Goal: Task Accomplishment & Management: Manage account settings

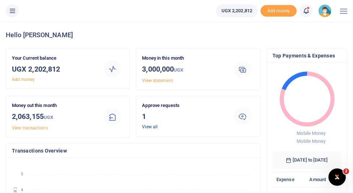
click at [153, 128] on link "View all" at bounding box center [150, 126] width 16 height 5
click at [150, 127] on link "View all" at bounding box center [150, 126] width 16 height 5
click at [154, 127] on link "View all" at bounding box center [150, 126] width 16 height 5
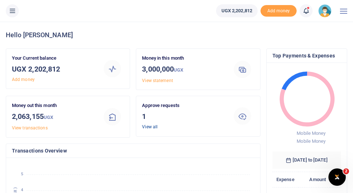
click at [150, 128] on link "View all" at bounding box center [150, 126] width 16 height 5
click at [147, 125] on link "View all" at bounding box center [150, 126] width 16 height 5
click at [241, 117] on icon at bounding box center [242, 116] width 9 height 9
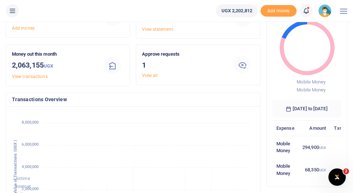
scroll to position [55, 0]
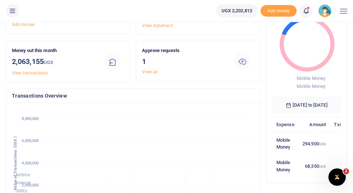
click at [242, 61] on icon at bounding box center [242, 61] width 9 height 9
click at [38, 73] on link "View transactions" at bounding box center [30, 72] width 36 height 5
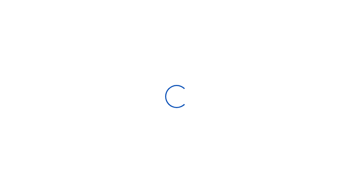
select select
type input "08/11/2025 - 09/09/2025"
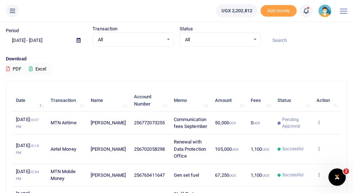
scroll to position [25, 0]
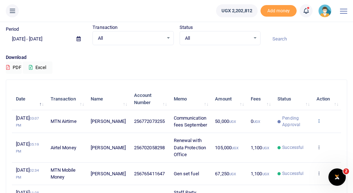
click at [319, 122] on icon at bounding box center [319, 120] width 5 height 5
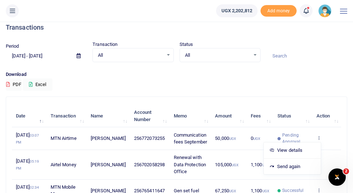
scroll to position [0, 0]
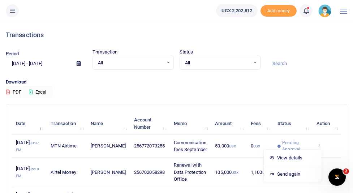
click at [268, 98] on div "Download PDF Excel" at bounding box center [177, 88] width 342 height 20
click at [229, 147] on small "UGX" at bounding box center [232, 146] width 7 height 4
click at [229, 146] on small "UGX" at bounding box center [232, 146] width 7 height 4
click at [299, 145] on span "Pending Approval" at bounding box center [295, 145] width 26 height 13
click at [319, 146] on icon at bounding box center [319, 145] width 5 height 5
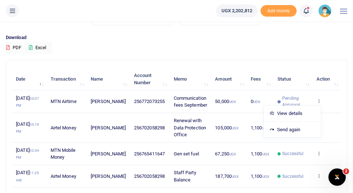
scroll to position [50, 0]
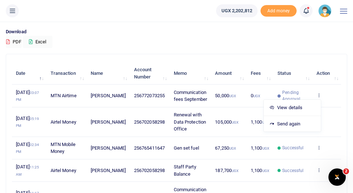
click at [190, 34] on p "Download" at bounding box center [177, 32] width 342 height 8
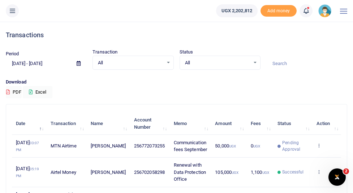
click at [329, 10] on img at bounding box center [324, 10] width 13 height 13
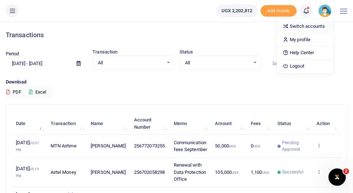
click at [310, 27] on link "Switch accounts" at bounding box center [305, 26] width 57 height 10
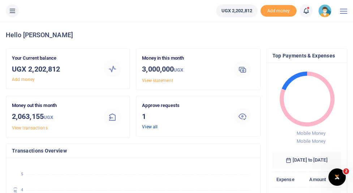
click at [149, 127] on link "View all" at bounding box center [150, 126] width 16 height 5
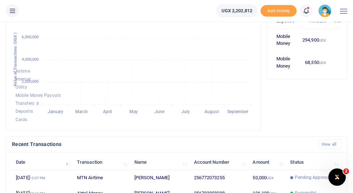
scroll to position [138, 0]
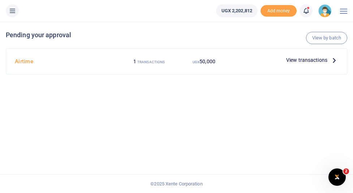
click at [334, 60] on icon at bounding box center [334, 60] width 8 height 8
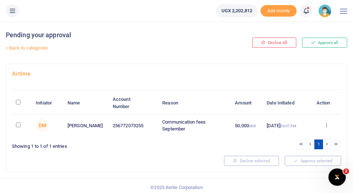
click at [18, 124] on input "checkbox" at bounding box center [18, 125] width 5 height 5
checkbox input "true"
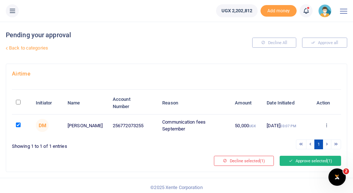
click at [292, 157] on button "Approve selected (1)" at bounding box center [310, 161] width 61 height 10
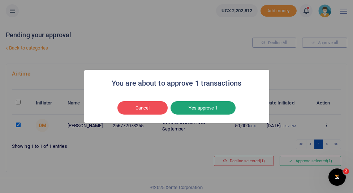
click at [214, 106] on button "Yes approve 1" at bounding box center [203, 108] width 65 height 14
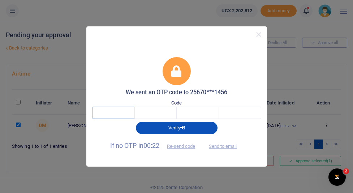
click at [107, 115] on input "text" at bounding box center [113, 113] width 42 height 12
type input "7"
type input "1"
type input "3"
type input "0"
